Goal: Communication & Community: Ask a question

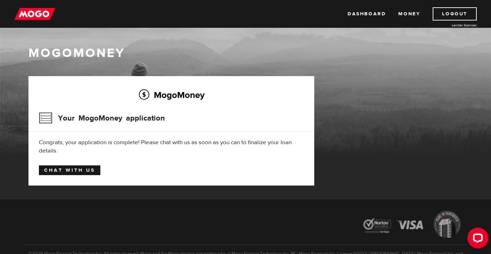
click at [75, 172] on link "Chat with us" at bounding box center [70, 170] width 62 height 10
click at [34, 17] on img at bounding box center [34, 13] width 41 height 13
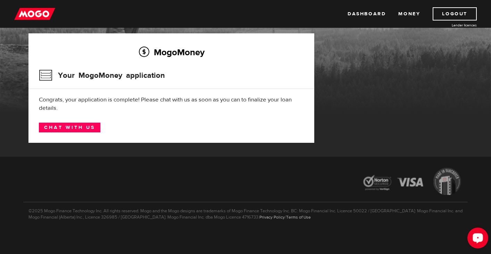
click at [480, 235] on div "Open LiveChat chat widget" at bounding box center [478, 238] width 12 height 12
click at [479, 245] on button "Open LiveChat chat widget" at bounding box center [478, 238] width 21 height 21
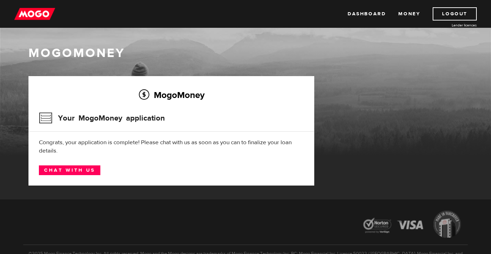
click at [20, 19] on img at bounding box center [34, 13] width 41 height 13
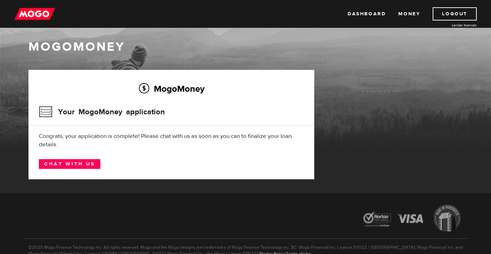
scroll to position [3, 0]
